Goal: Task Accomplishment & Management: Use online tool/utility

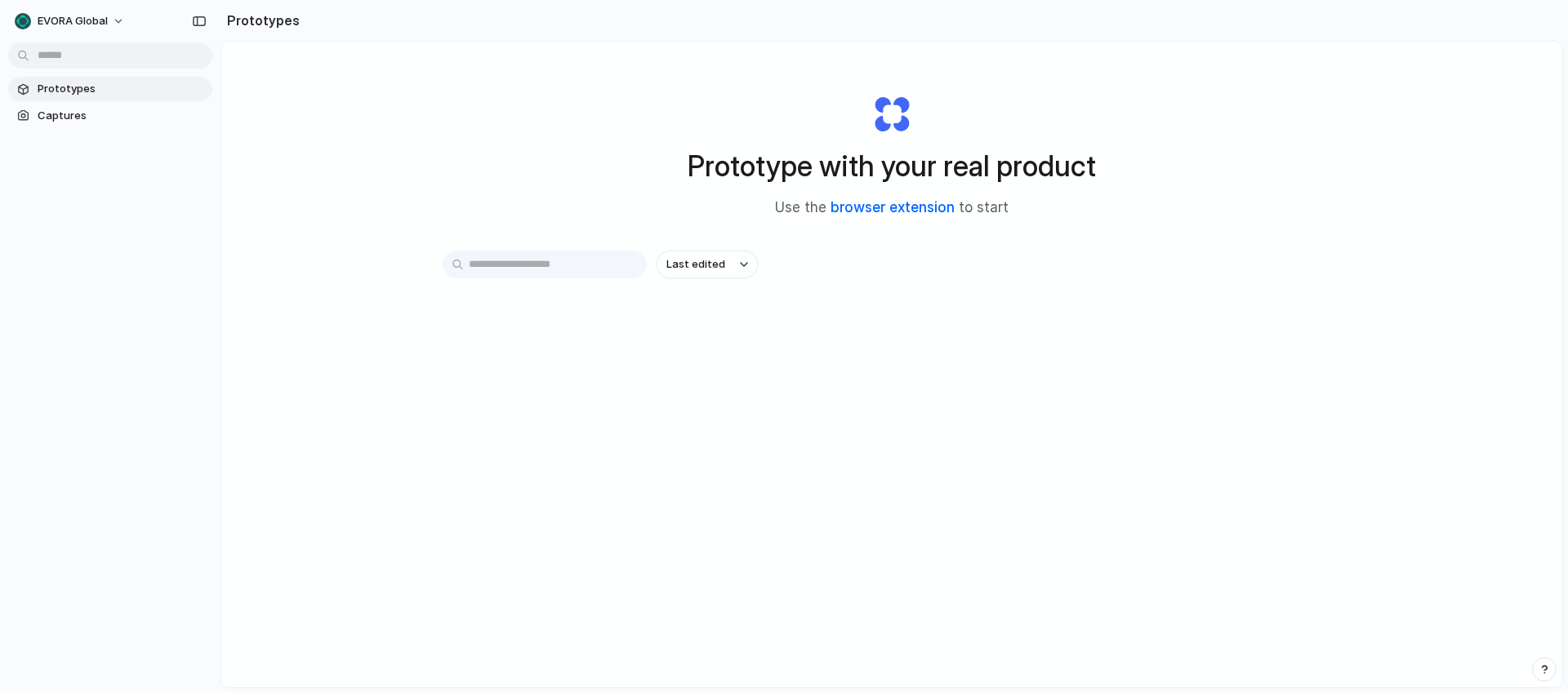
click at [866, 208] on link "browser extension" at bounding box center [892, 207] width 124 height 17
click at [784, 347] on div at bounding box center [784, 347] width 0 height 0
click at [84, 111] on span "Captures" at bounding box center [122, 116] width 168 height 17
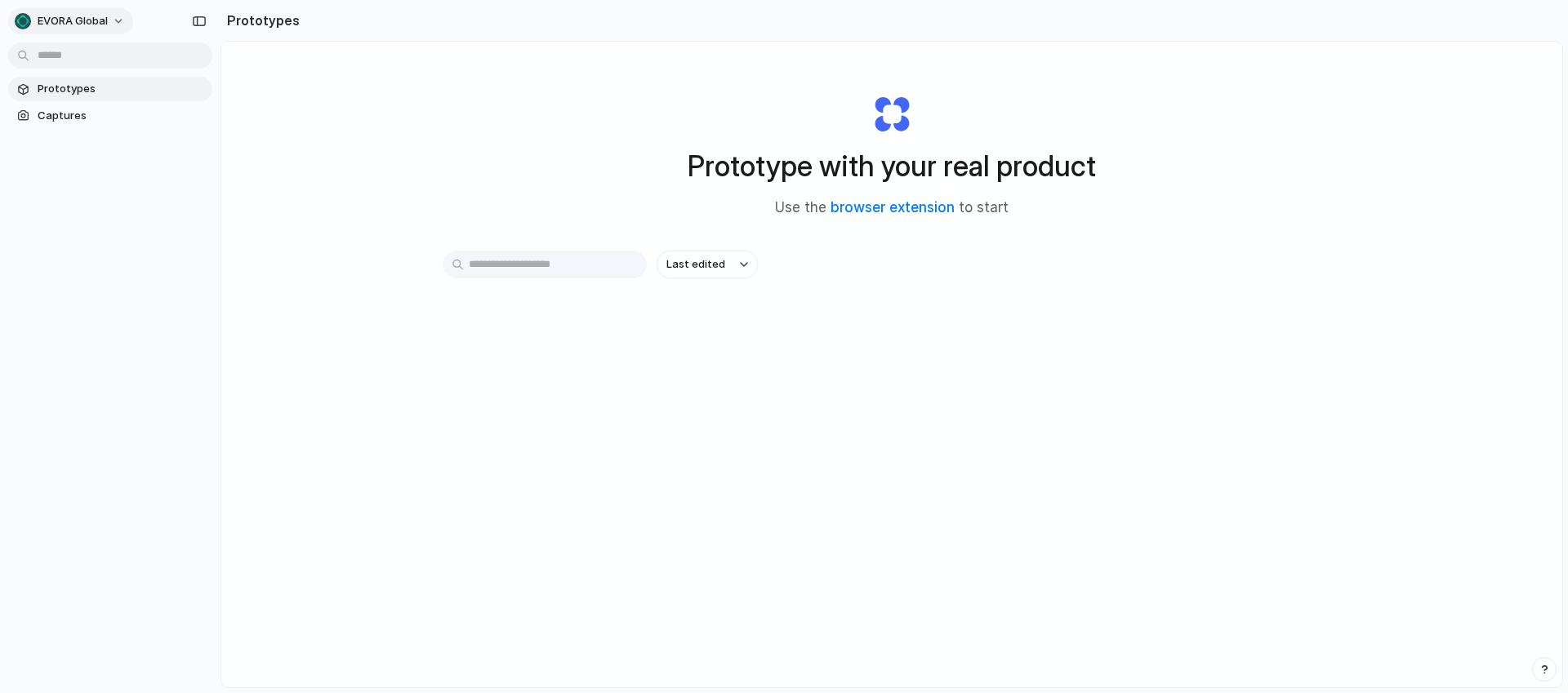
click at [100, 19] on span "EVORA Global" at bounding box center [73, 21] width 70 height 17
click at [533, 173] on div "Settings Invite members Change theme Sign out" at bounding box center [784, 346] width 1568 height 693
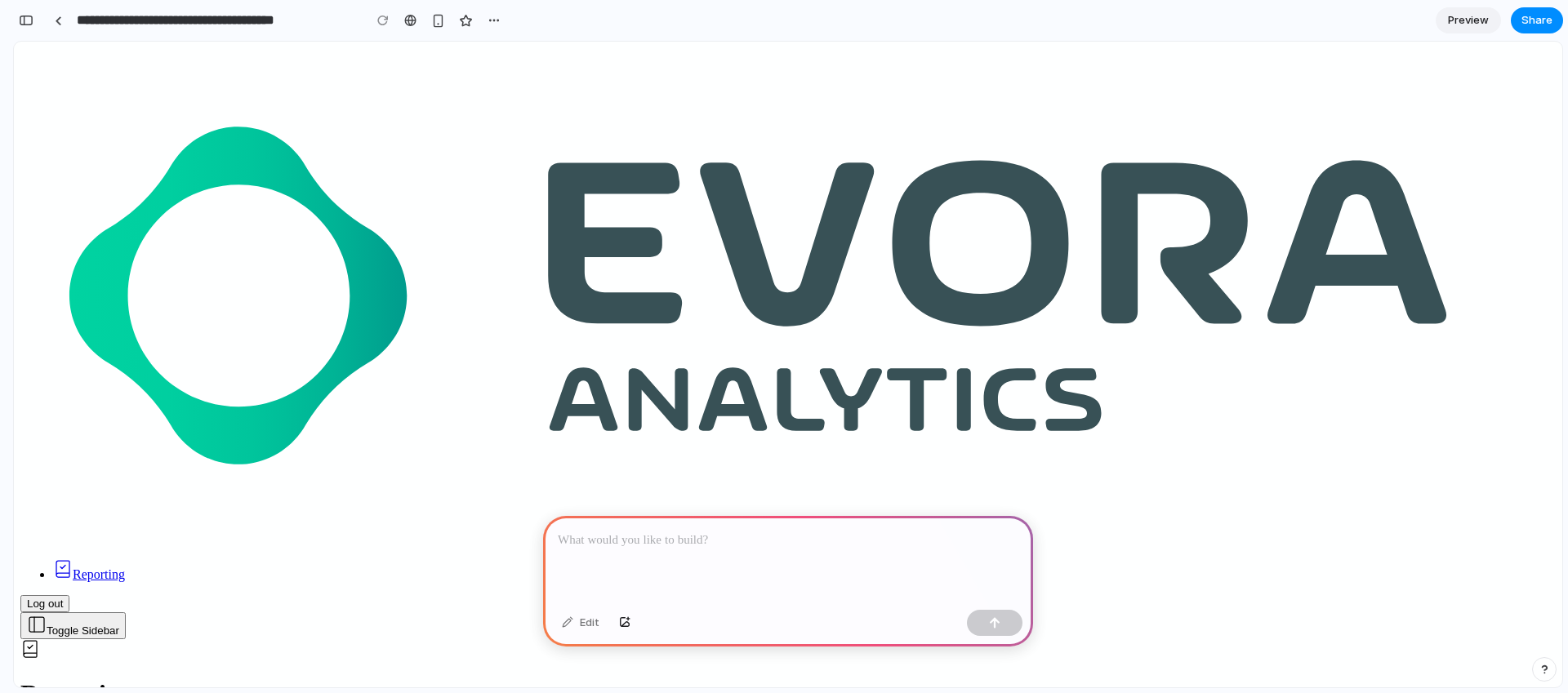
scroll to position [30, 0]
type input "**********"
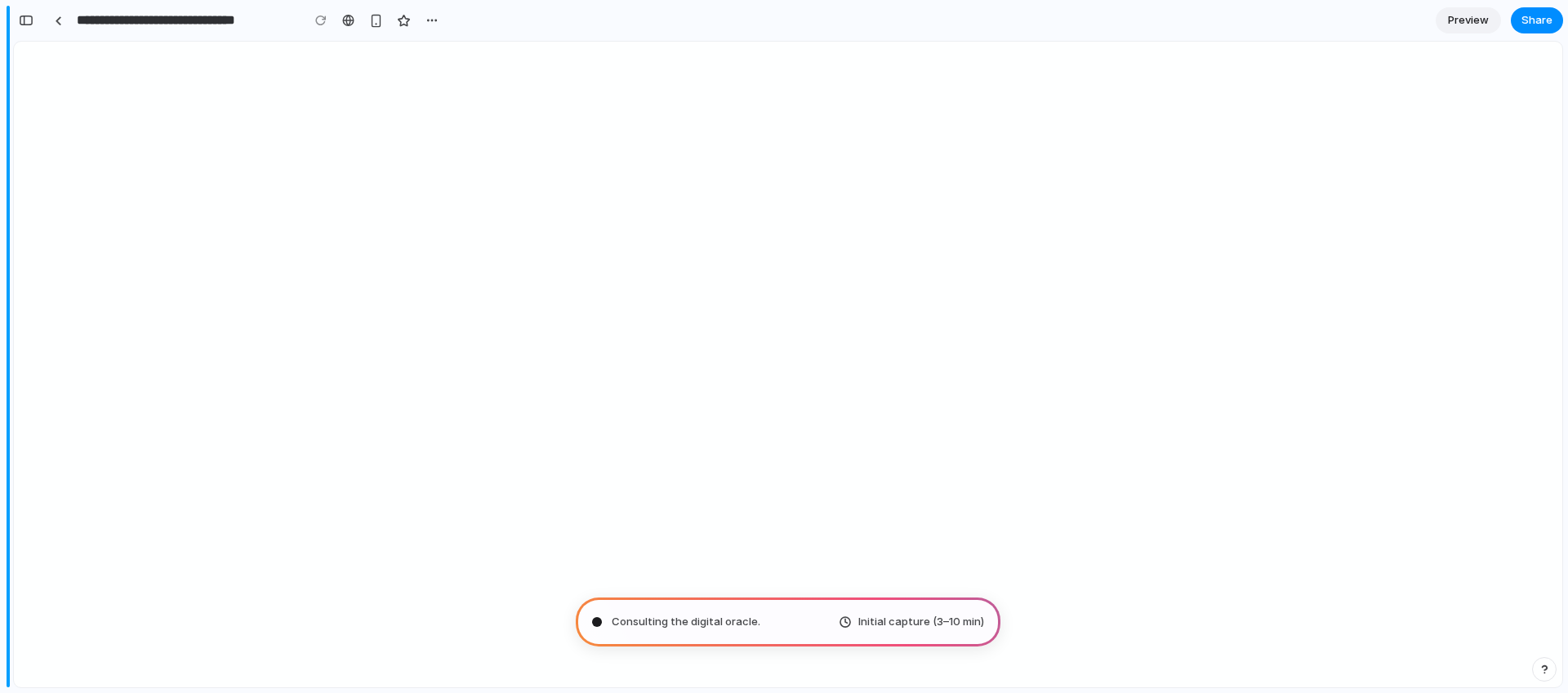
scroll to position [636, 0]
click at [34, 22] on button "button" at bounding box center [26, 20] width 26 height 26
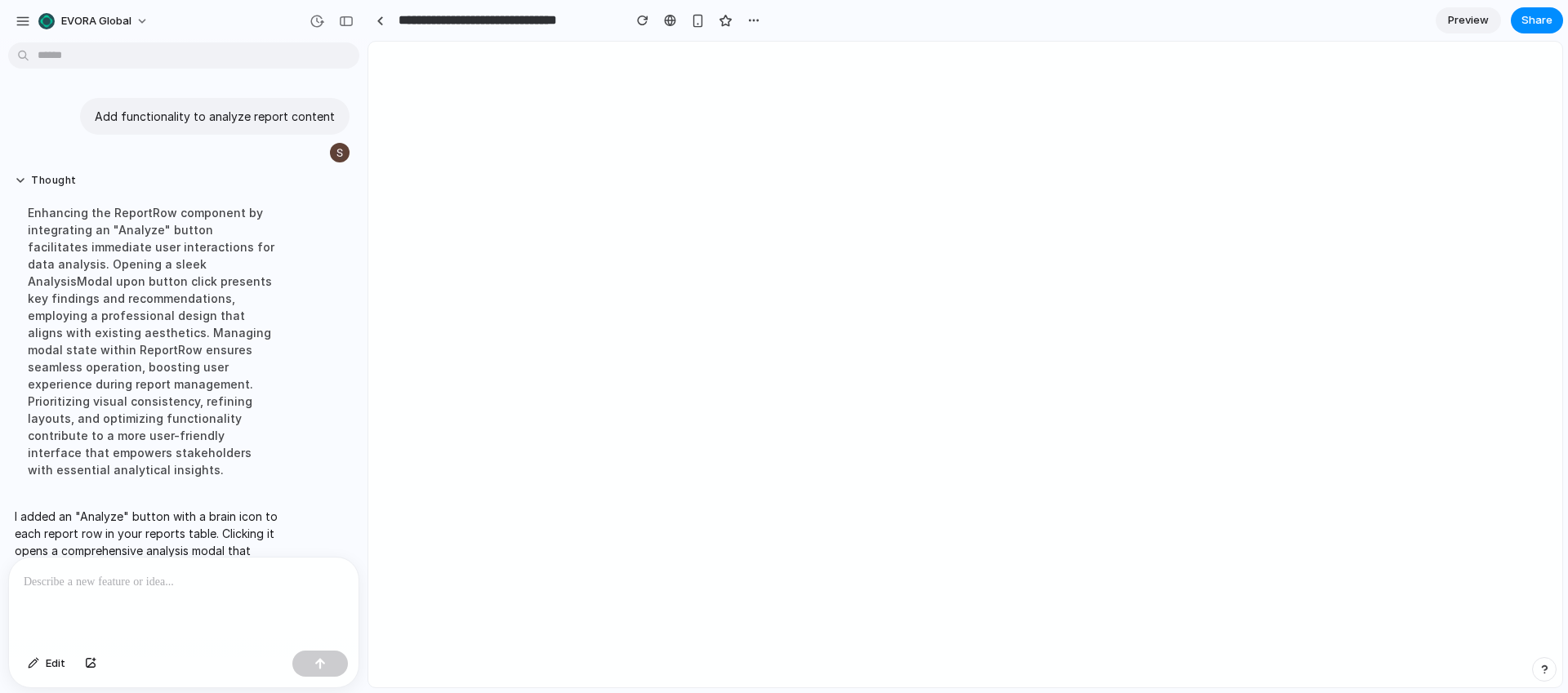
scroll to position [70, 0]
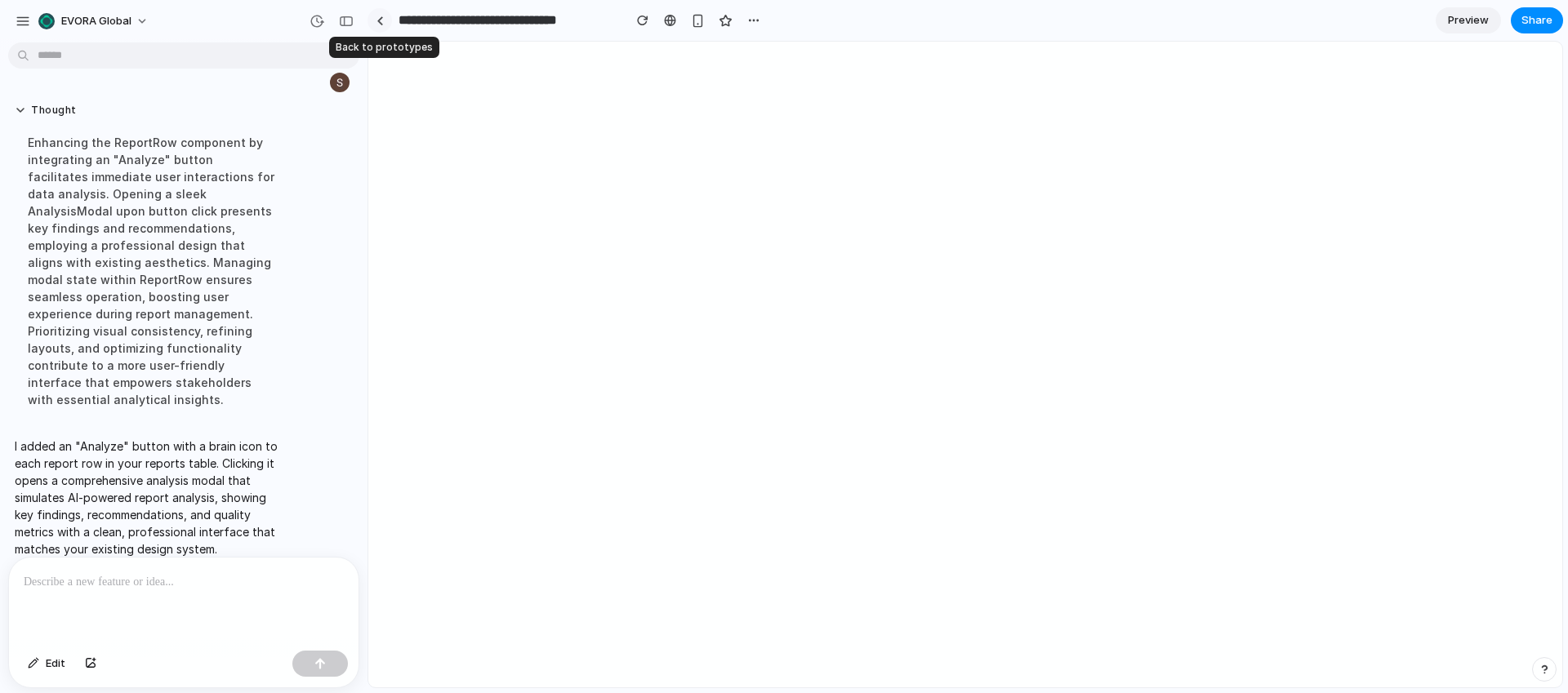
click at [383, 21] on link at bounding box center [380, 20] width 25 height 25
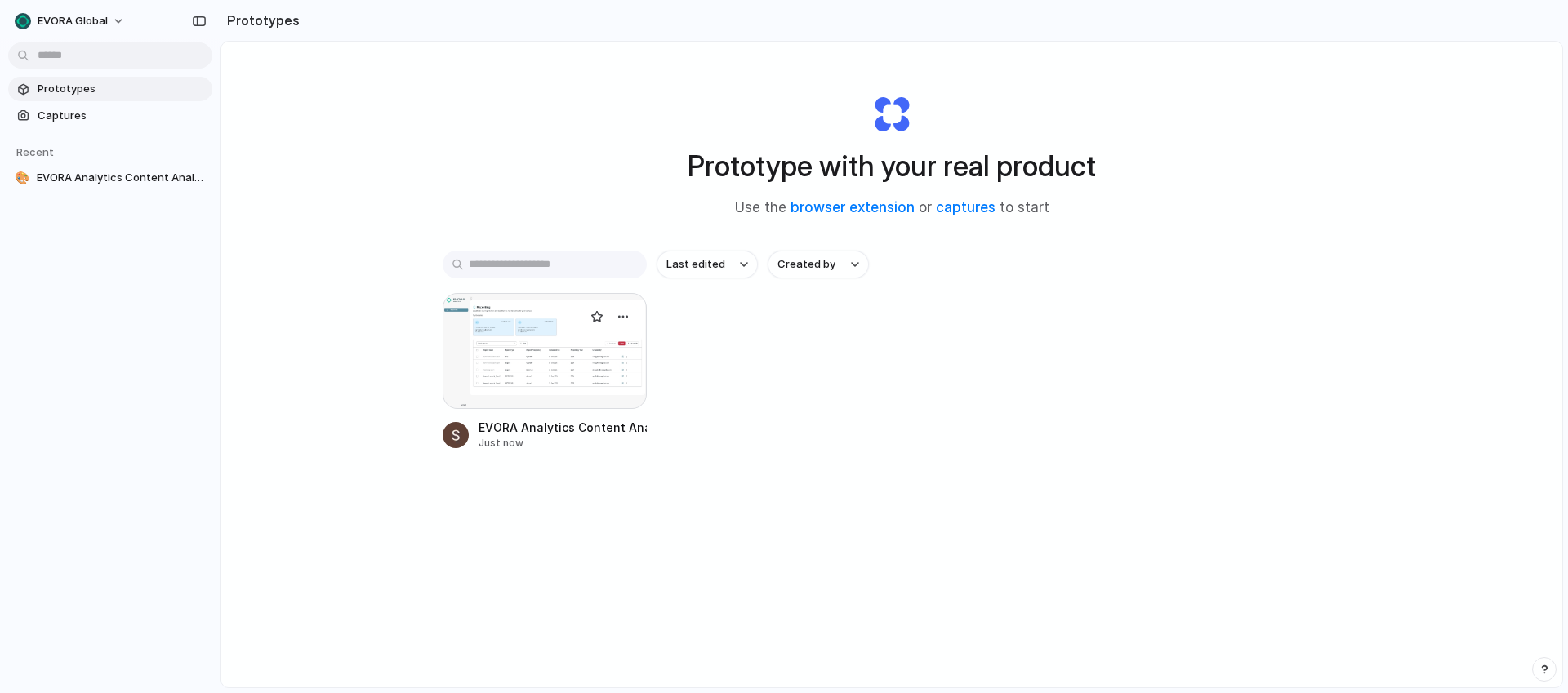
click at [529, 378] on div at bounding box center [544, 351] width 204 height 116
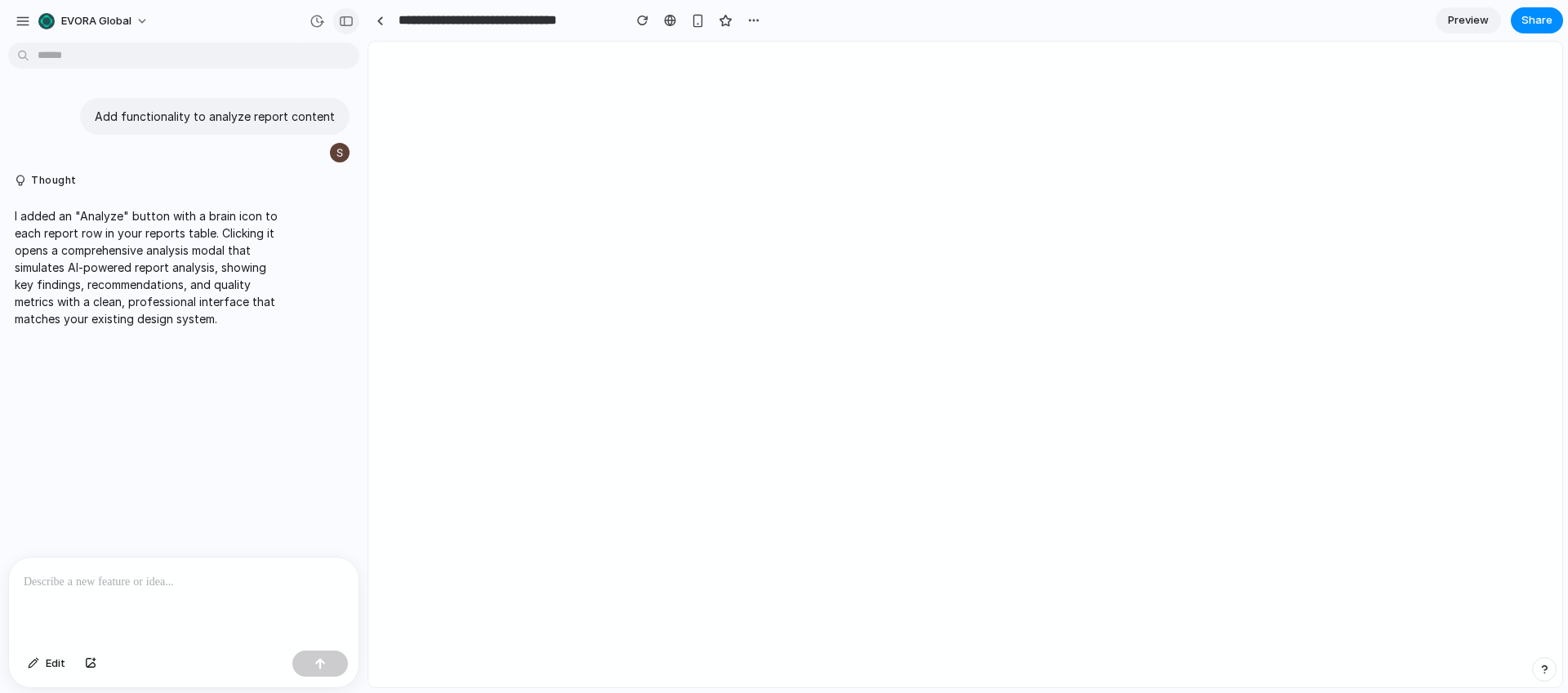
click at [343, 26] on button "button" at bounding box center [347, 21] width 26 height 26
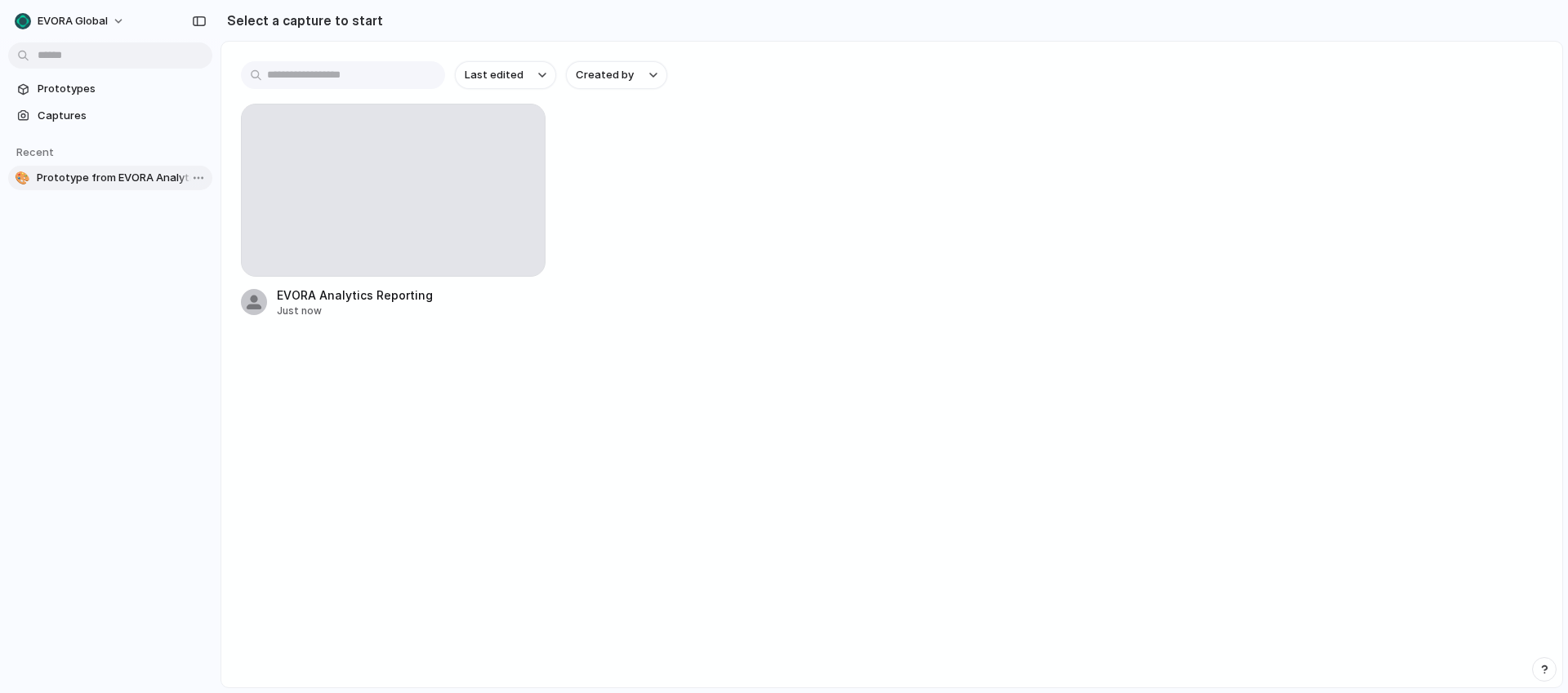
click at [106, 173] on span "Prototype from EVORA Analytics Reporting" at bounding box center [121, 178] width 169 height 17
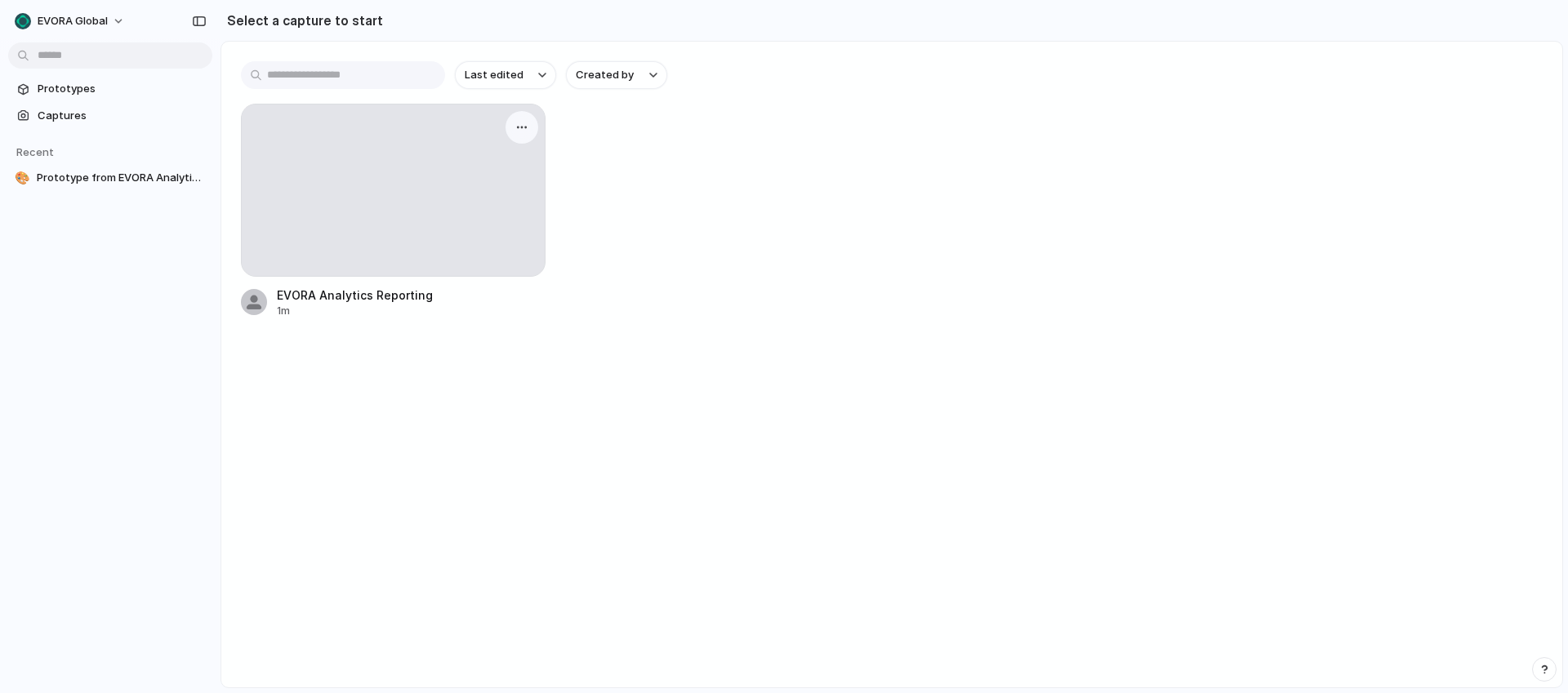
click at [399, 225] on div at bounding box center [392, 189] width 303 height 171
click at [367, 298] on div "EVORA Analytics Reporting" at bounding box center [355, 296] width 156 height 18
click at [513, 128] on button "button" at bounding box center [522, 127] width 26 height 26
click at [315, 147] on div "Create prototype Rename Copy link Open original page Delete" at bounding box center [784, 346] width 1568 height 693
drag, startPoint x: 376, startPoint y: 147, endPoint x: 460, endPoint y: 142, distance: 84.1
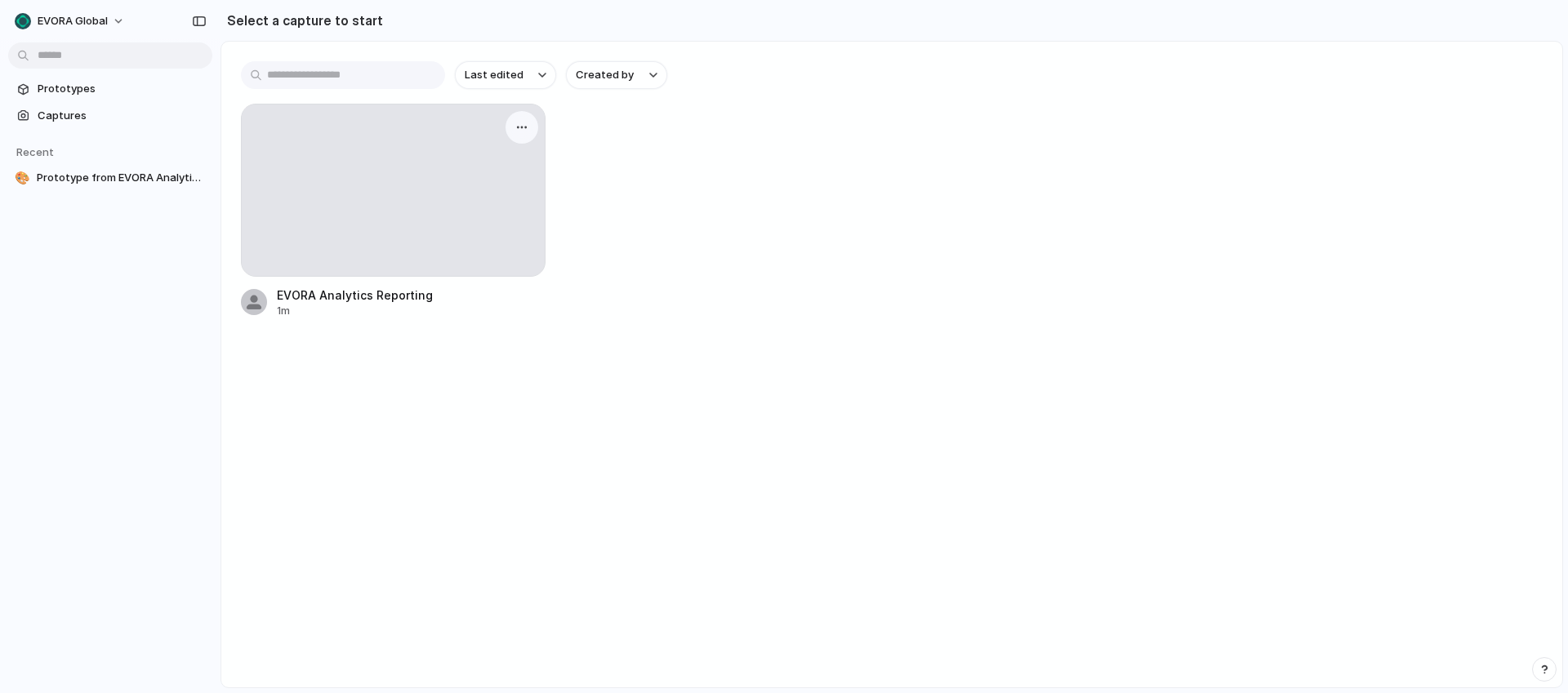
click at [379, 147] on div at bounding box center [392, 189] width 303 height 171
click at [515, 130] on div "button" at bounding box center [521, 127] width 13 height 13
click at [490, 163] on span "Create prototype" at bounding box center [475, 164] width 91 height 17
click at [100, 172] on span "Prototype from EVORA Analytics Reporting" at bounding box center [121, 178] width 169 height 17
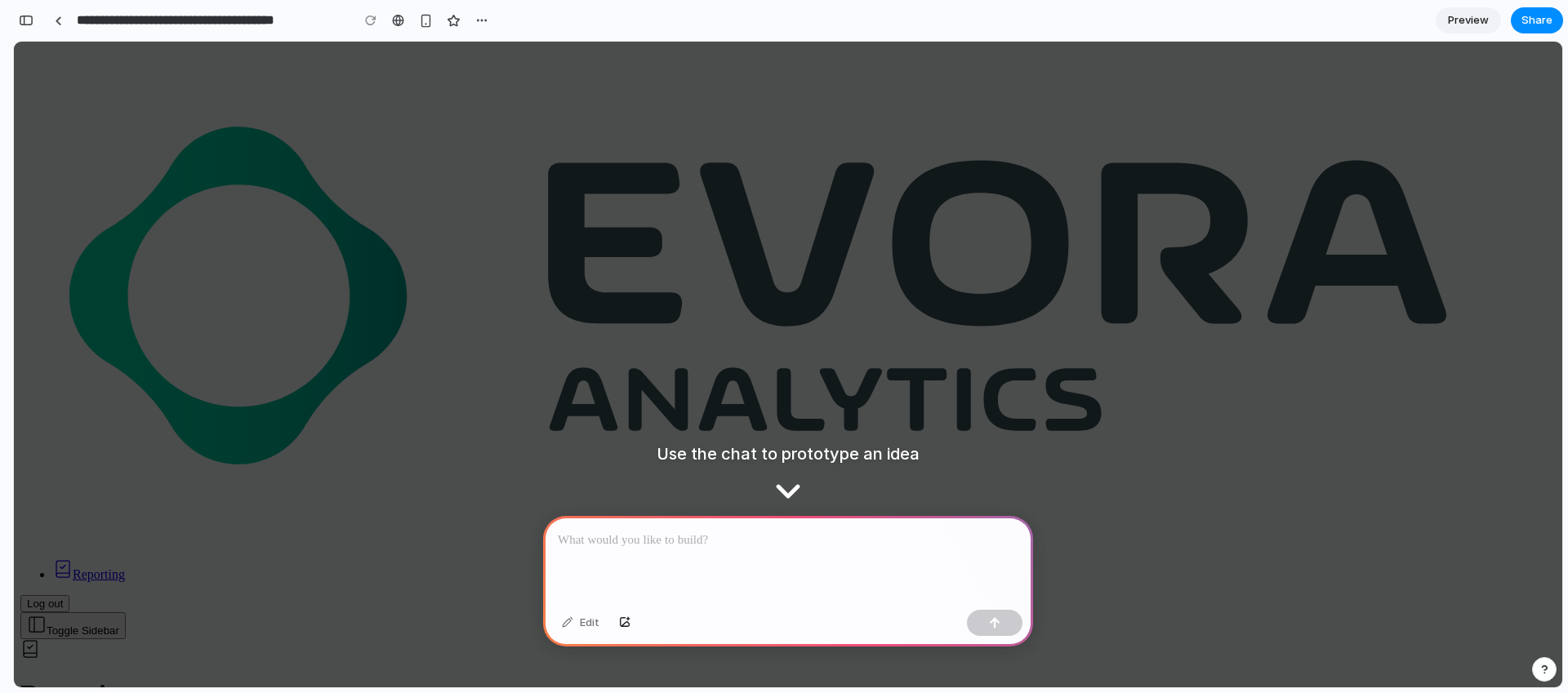
click at [655, 570] on div at bounding box center [788, 560] width 490 height 88
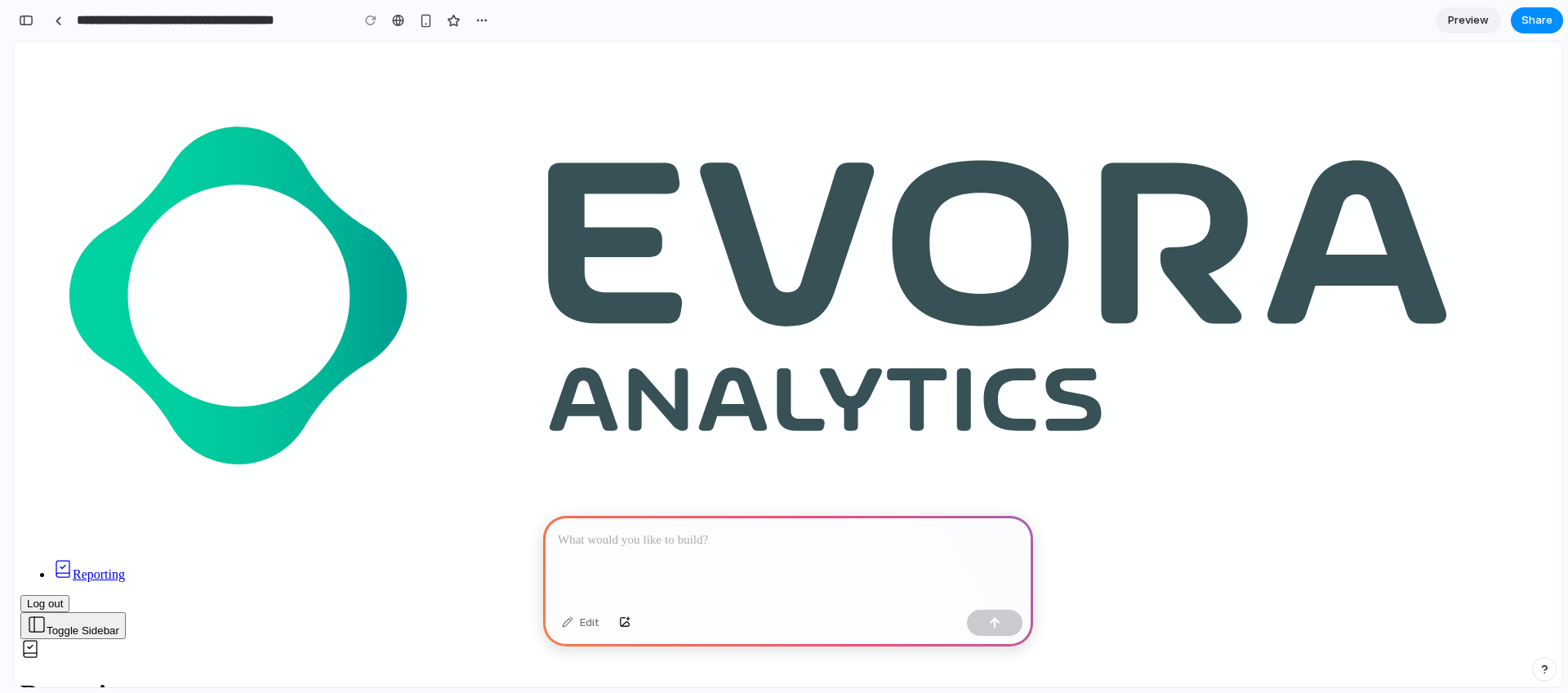
scroll to position [138, 0]
click at [786, 585] on div at bounding box center [788, 560] width 490 height 88
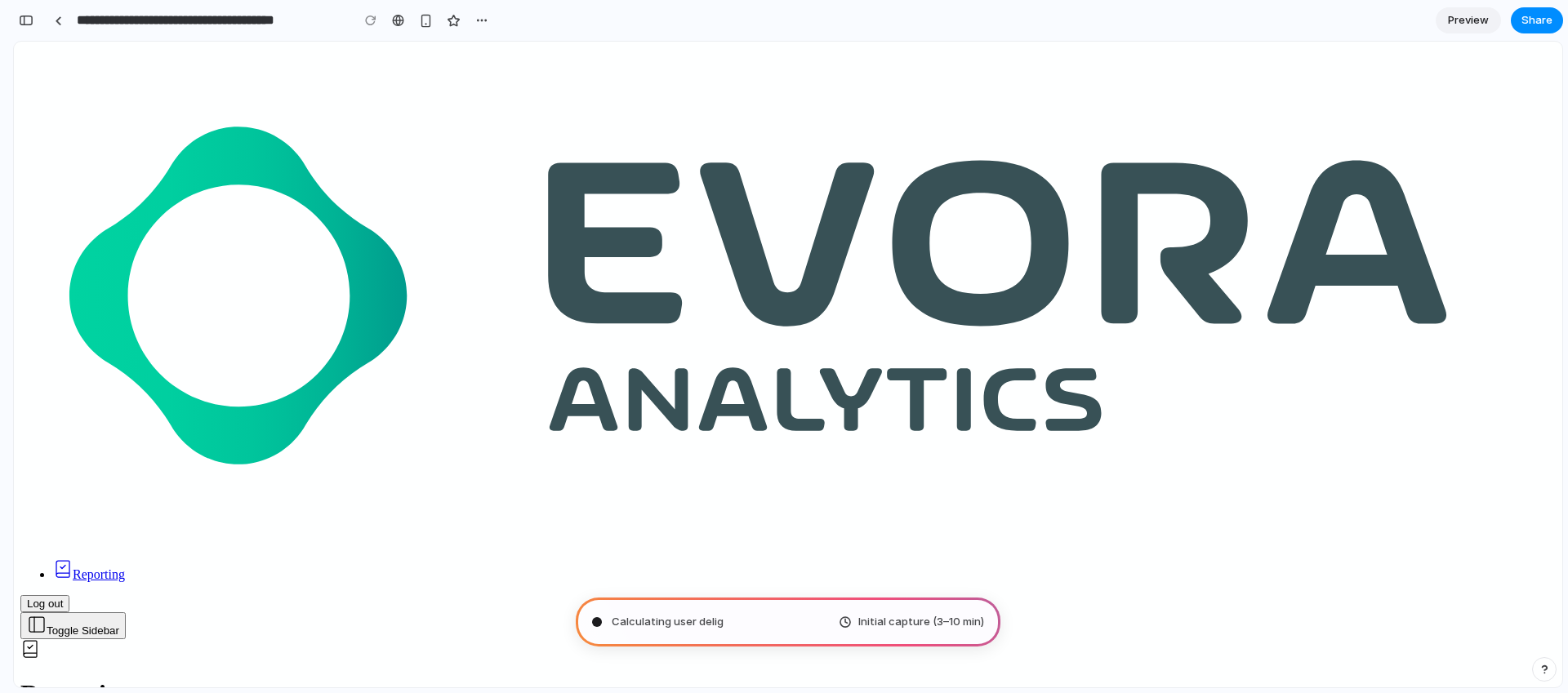
type input "**********"
